Goal: Transaction & Acquisition: Purchase product/service

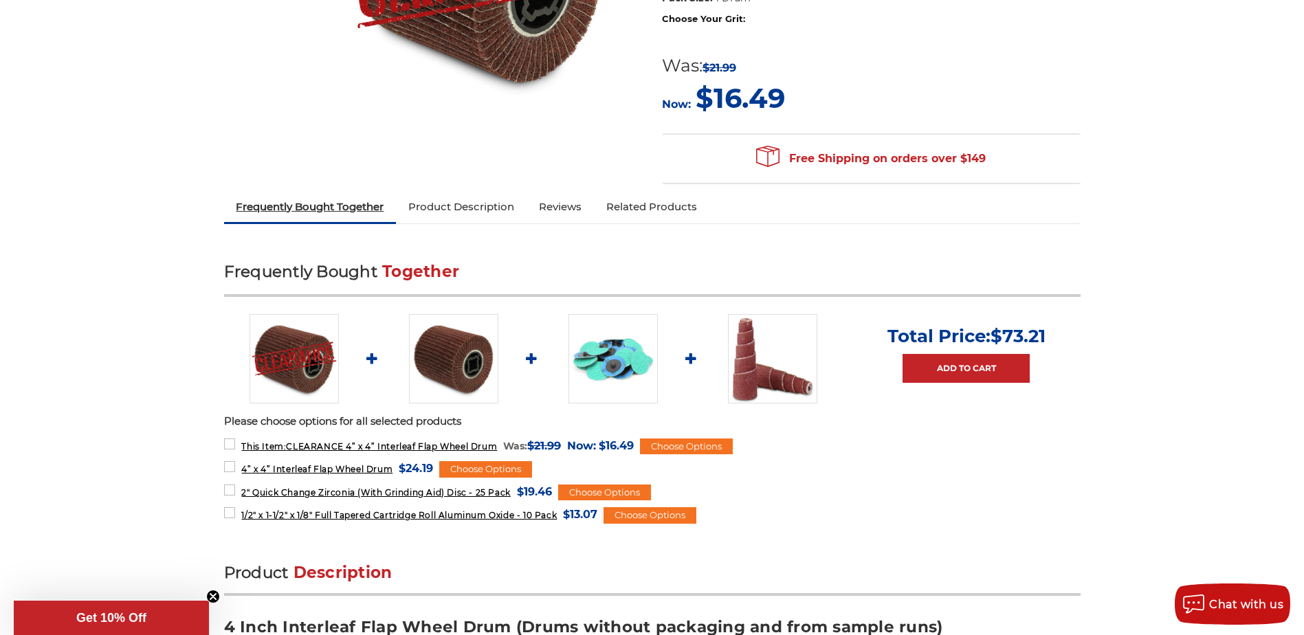
scroll to position [344, 0]
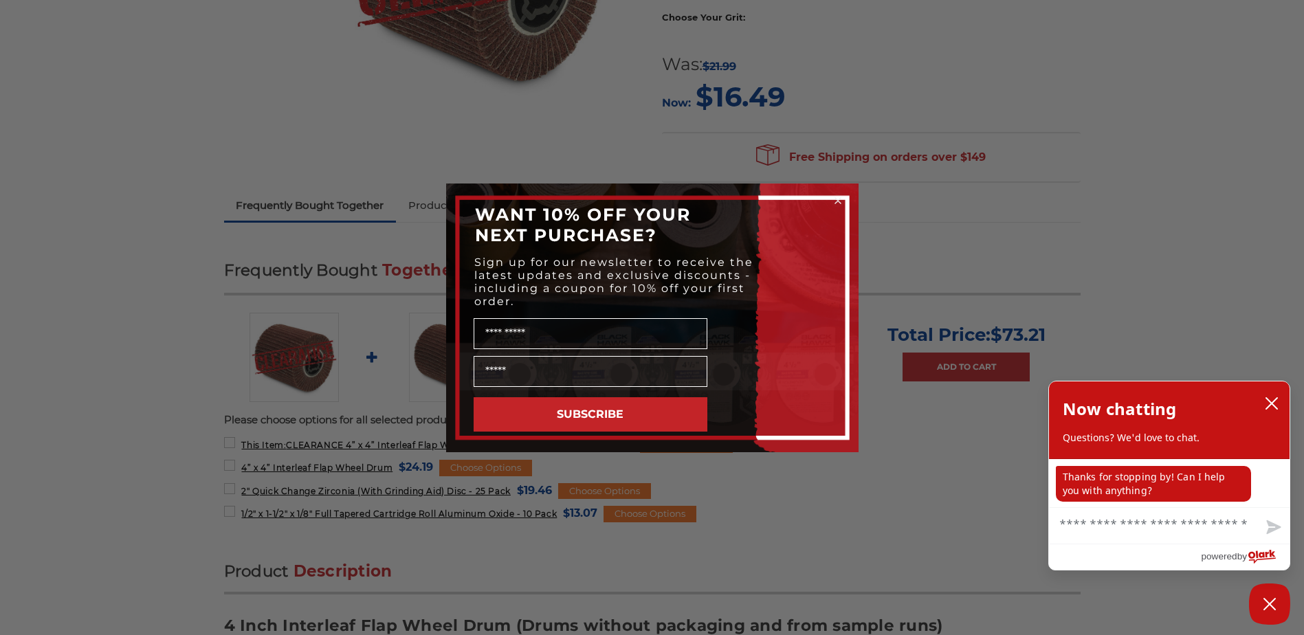
click at [1179, 185] on div "Close dialog WANT 10% OFF YOUR NEXT PURCHASE? Sign up for our newsletter to rec…" at bounding box center [652, 317] width 1304 height 635
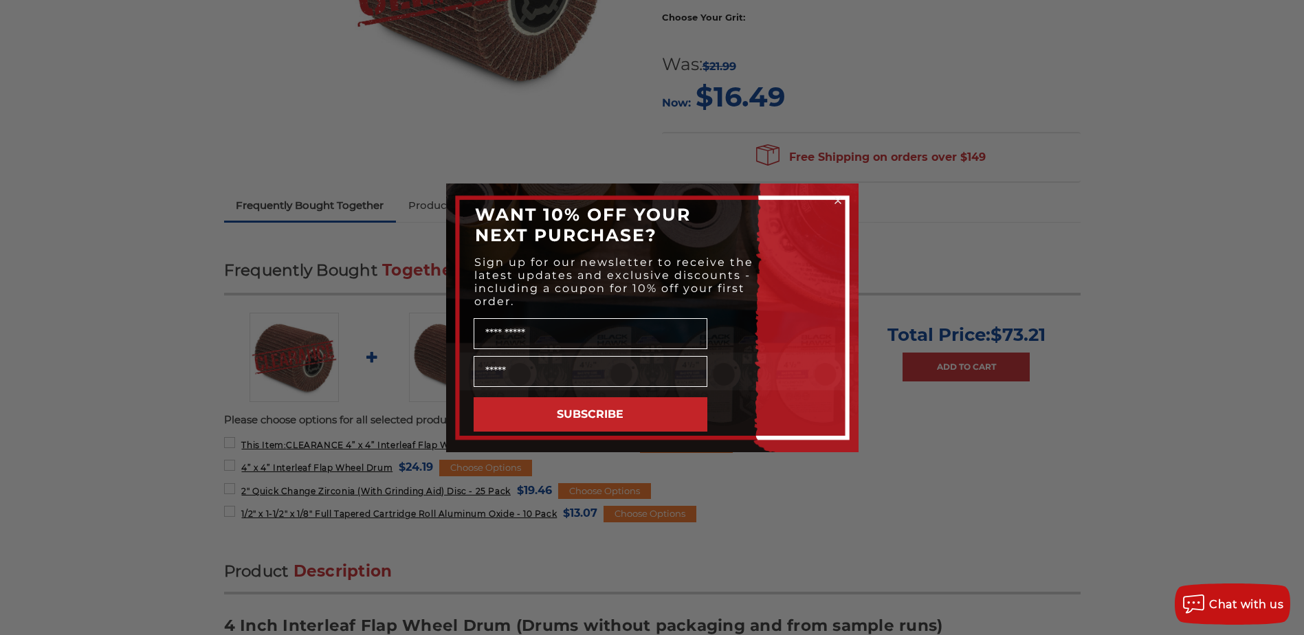
click at [835, 196] on circle "Close dialog" at bounding box center [837, 200] width 13 height 13
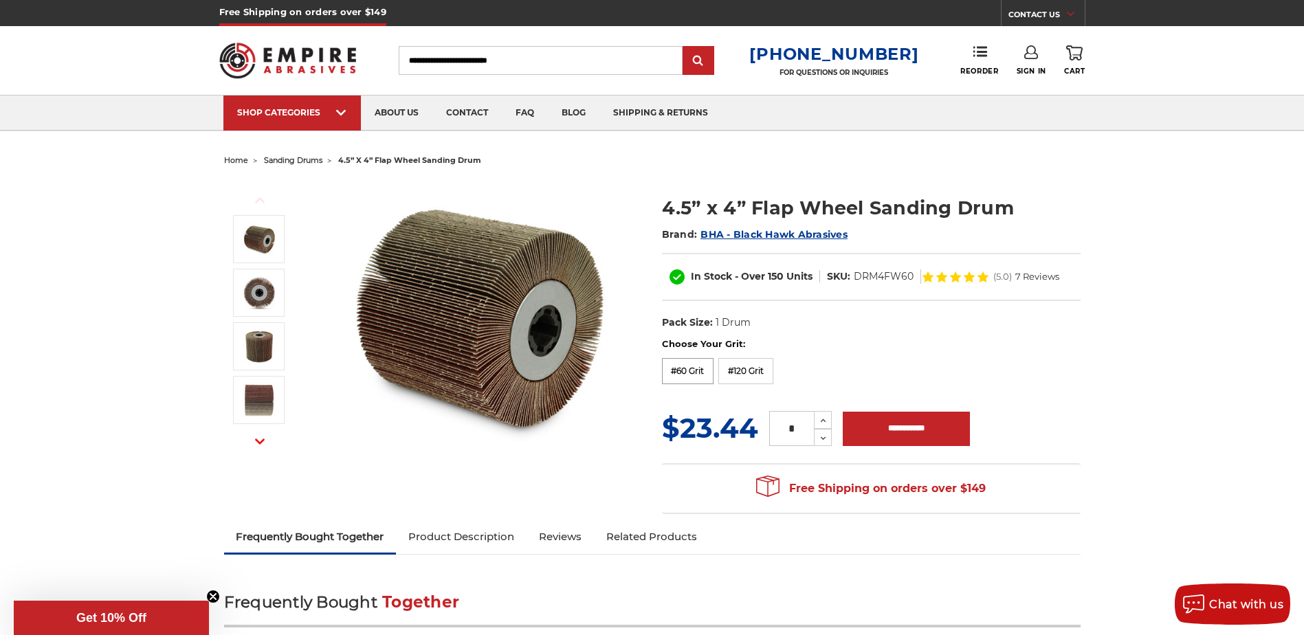
click at [683, 373] on label "#60 Grit" at bounding box center [688, 371] width 52 height 26
click at [525, 110] on link "faq" at bounding box center [525, 113] width 46 height 35
click at [1069, 11] on icon at bounding box center [1071, 13] width 8 height 7
